Goal: Find specific page/section: Find specific page/section

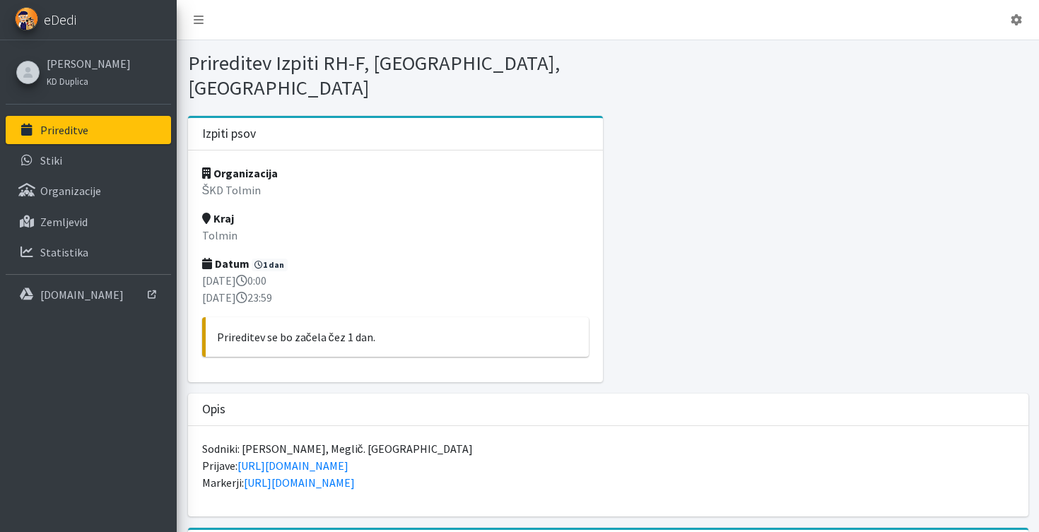
scroll to position [13, 0]
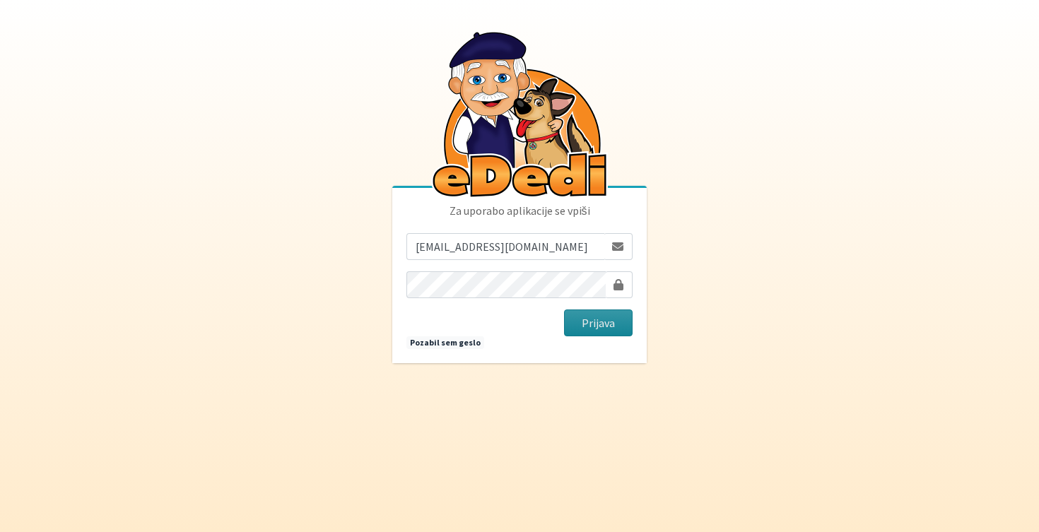
click at [608, 323] on button "Prijava" at bounding box center [598, 323] width 69 height 27
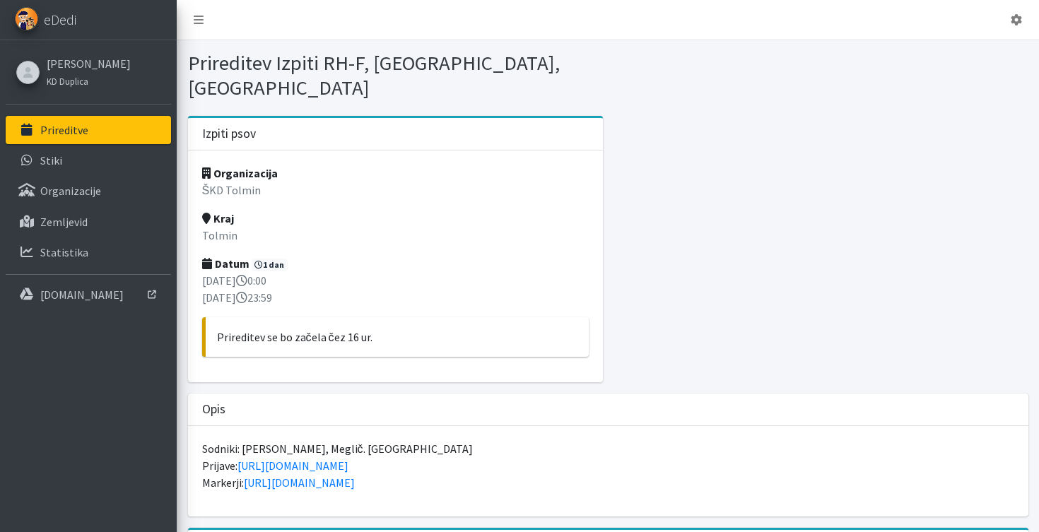
click at [230, 182] on p "ŠKD Tolmin" at bounding box center [395, 190] width 387 height 17
click at [235, 166] on strong "Organizacija" at bounding box center [240, 173] width 76 height 14
click at [204, 168] on icon at bounding box center [206, 173] width 8 height 11
click at [206, 182] on p "ŠKD Tolmin" at bounding box center [395, 190] width 387 height 17
click at [206, 213] on icon at bounding box center [206, 218] width 8 height 11
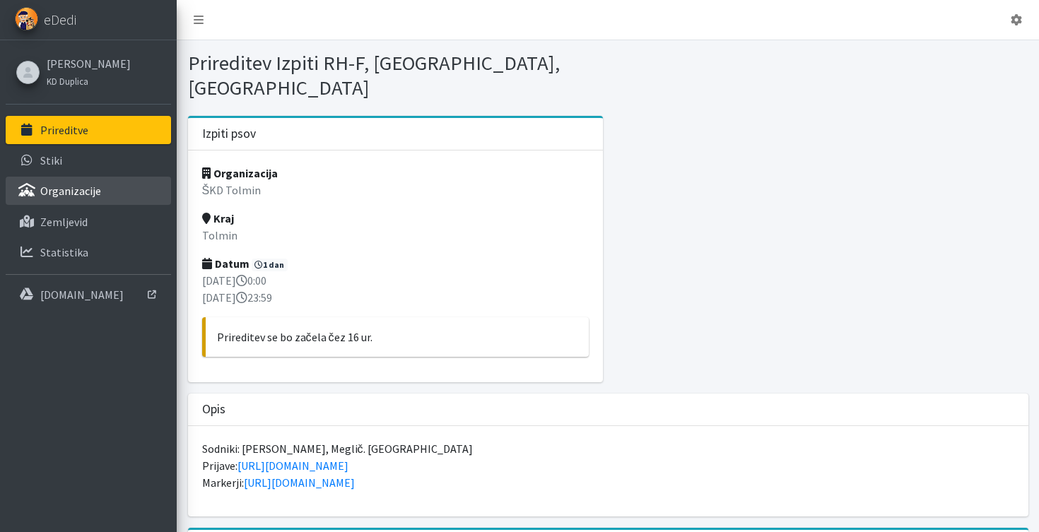
click at [91, 199] on link "Organizacije" at bounding box center [88, 191] width 165 height 28
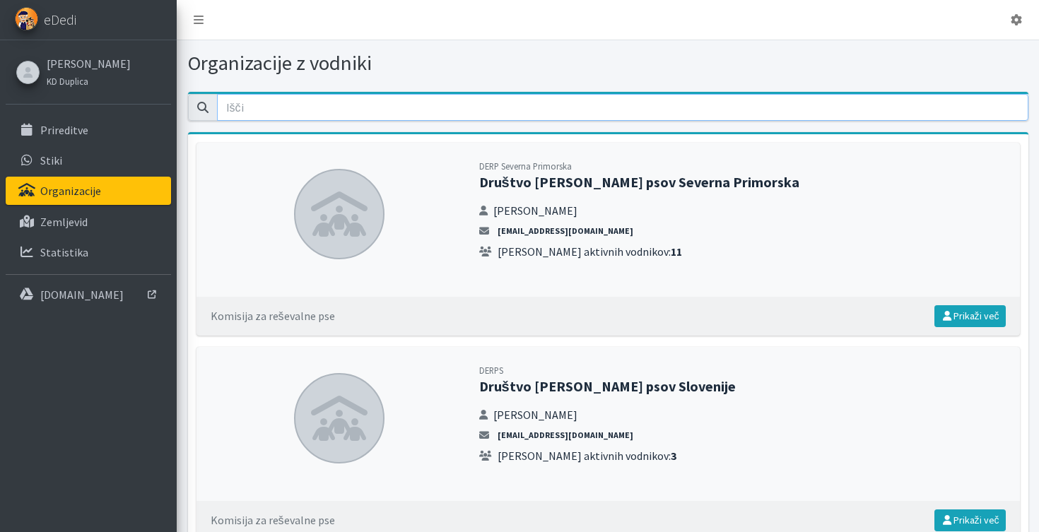
click at [358, 110] on input "email" at bounding box center [623, 107] width 812 height 27
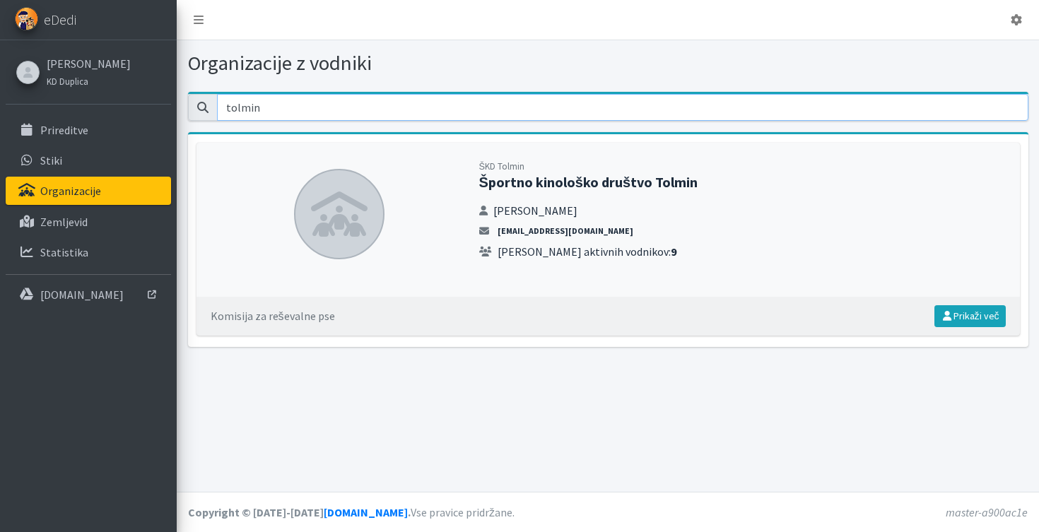
type input "tolmin"
